Goal: Navigation & Orientation: Find specific page/section

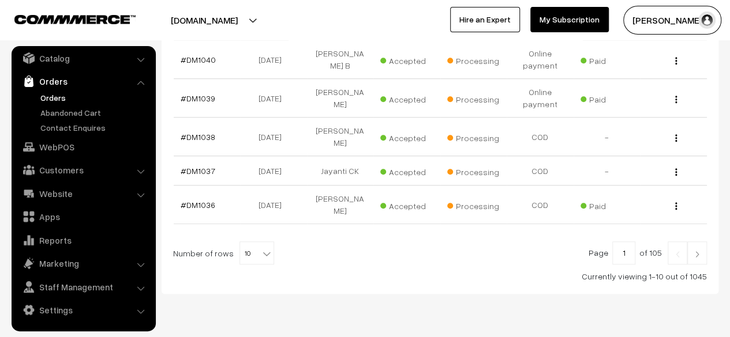
scroll to position [415, 0]
click at [697, 250] on img at bounding box center [696, 253] width 10 height 7
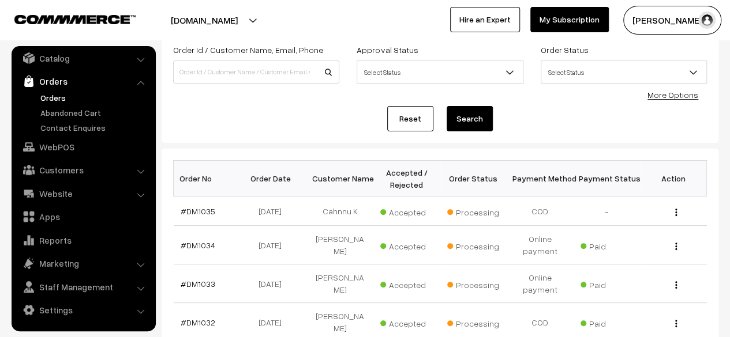
scroll to position [102, 0]
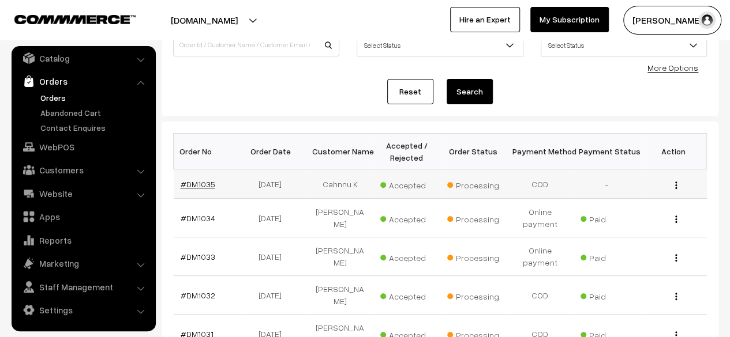
click at [201, 181] on link "#DM1035" at bounding box center [198, 184] width 35 height 10
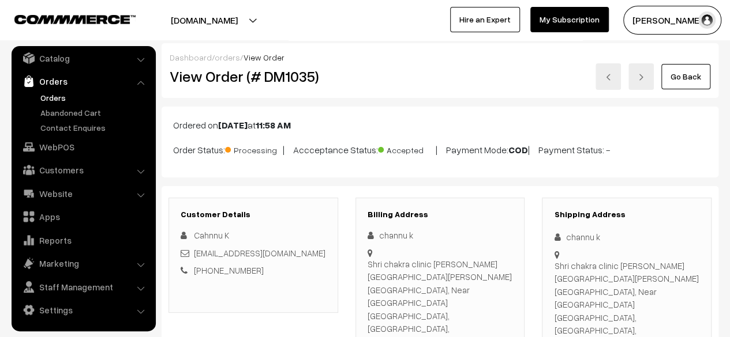
click at [693, 80] on link "Go Back" at bounding box center [685, 76] width 49 height 25
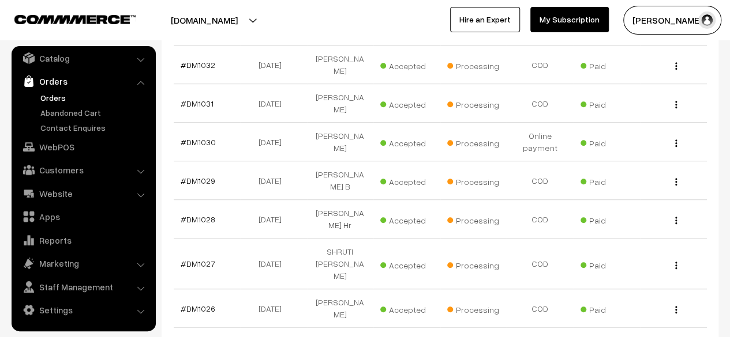
scroll to position [407, 0]
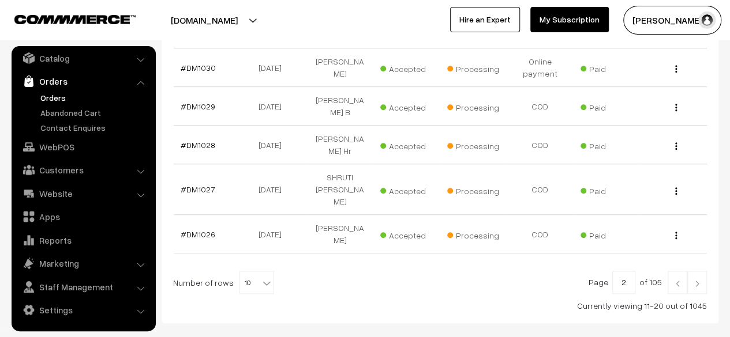
click at [683, 271] on link at bounding box center [677, 282] width 20 height 23
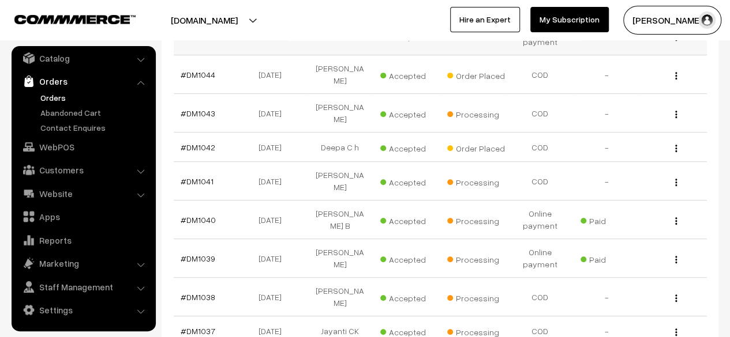
scroll to position [416, 0]
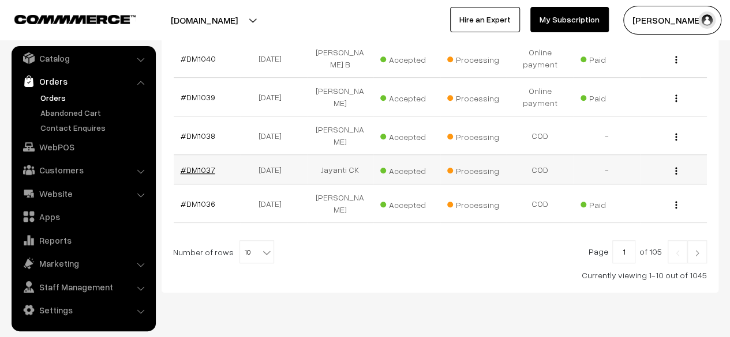
click at [200, 165] on link "#DM1037" at bounding box center [198, 170] width 35 height 10
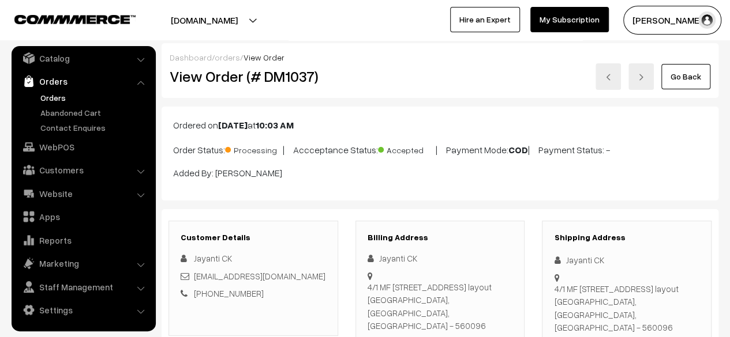
click at [691, 75] on link "Go Back" at bounding box center [685, 76] width 49 height 25
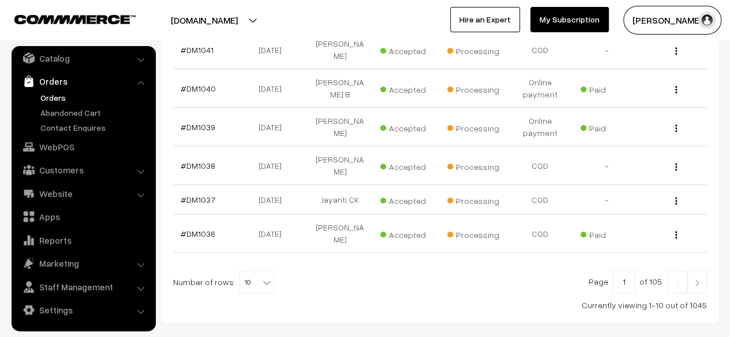
scroll to position [386, 0]
click at [198, 160] on link "#DM1038" at bounding box center [198, 165] width 35 height 10
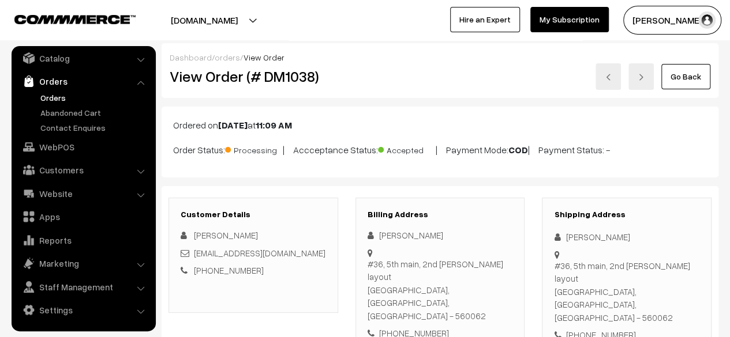
click at [685, 81] on link "Go Back" at bounding box center [685, 76] width 49 height 25
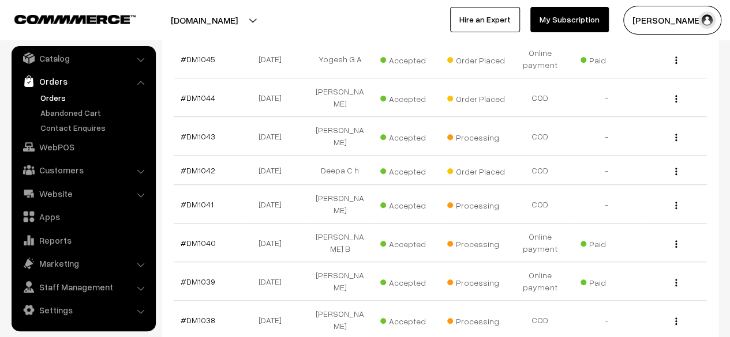
scroll to position [232, 0]
click at [193, 199] on link "#DM1041" at bounding box center [197, 204] width 33 height 10
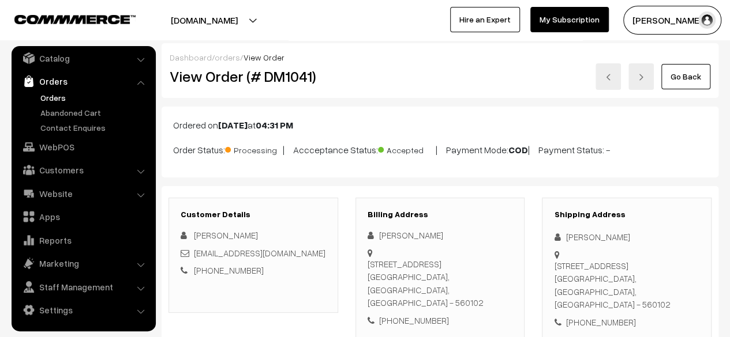
click at [683, 77] on link "Go Back" at bounding box center [685, 76] width 49 height 25
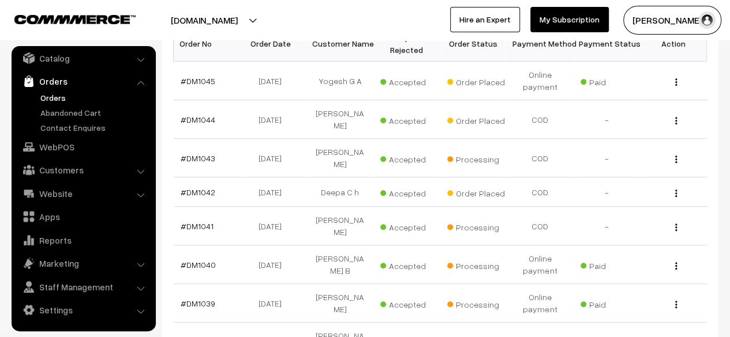
scroll to position [263, 0]
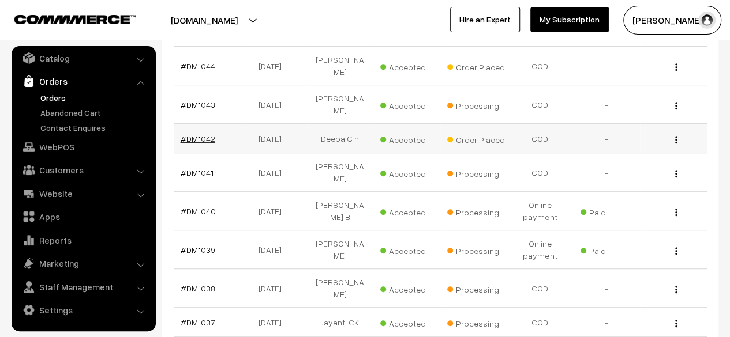
click at [196, 134] on link "#DM1042" at bounding box center [198, 139] width 35 height 10
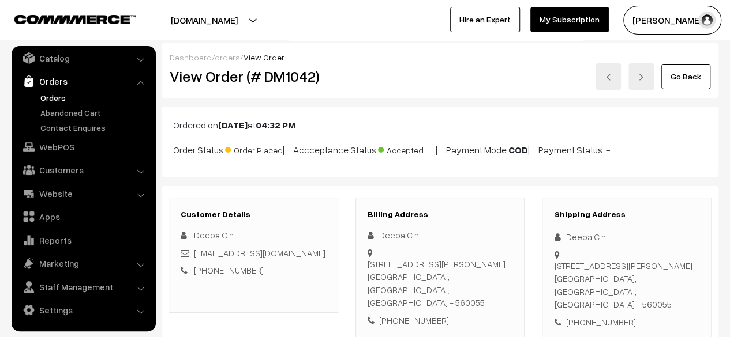
click at [684, 78] on link "Go Back" at bounding box center [685, 76] width 49 height 25
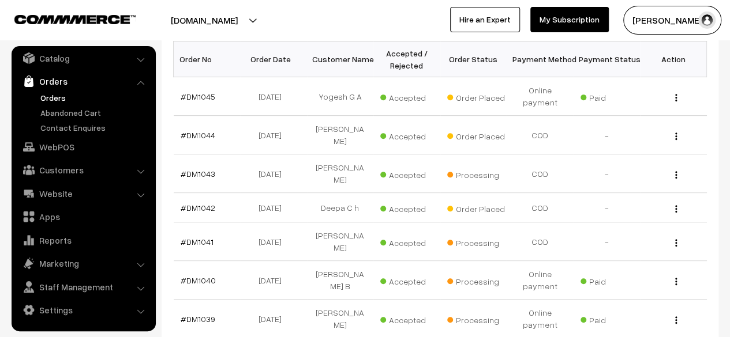
scroll to position [193, 0]
click at [199, 170] on link "#DM1043" at bounding box center [198, 175] width 35 height 10
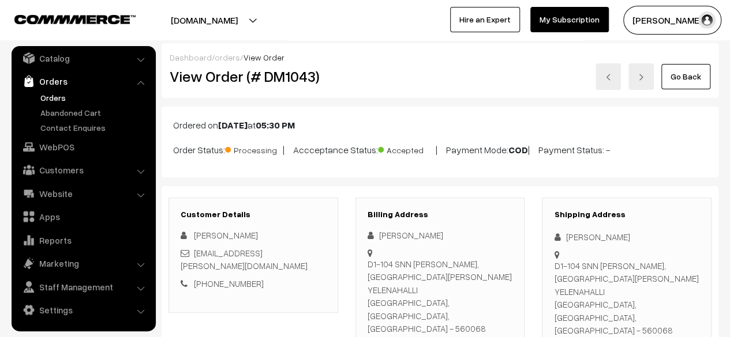
click at [691, 73] on link "Go Back" at bounding box center [685, 76] width 49 height 25
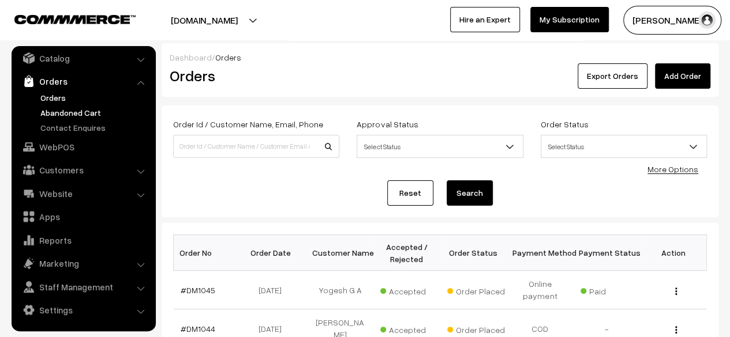
click at [55, 116] on link "Abandoned Cart" at bounding box center [94, 113] width 114 height 12
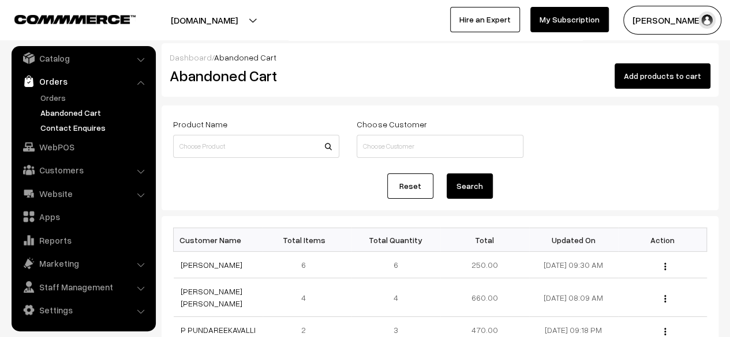
click at [63, 129] on link "Contact Enquires" at bounding box center [94, 128] width 114 height 12
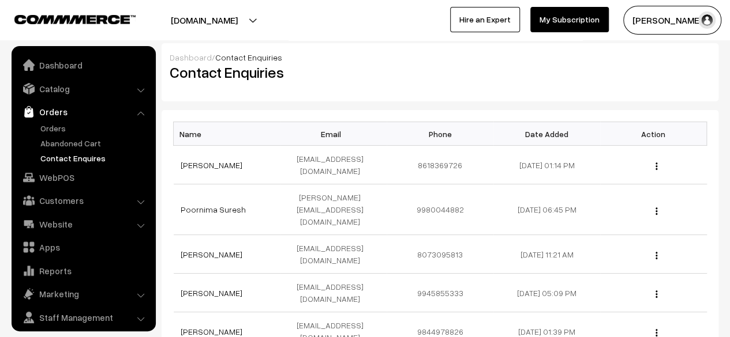
scroll to position [31, 0]
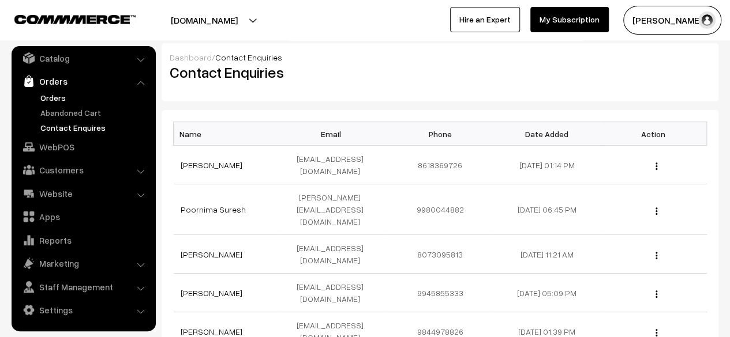
click at [51, 94] on link "Orders" at bounding box center [94, 98] width 114 height 12
